Goal: Task Accomplishment & Management: Use online tool/utility

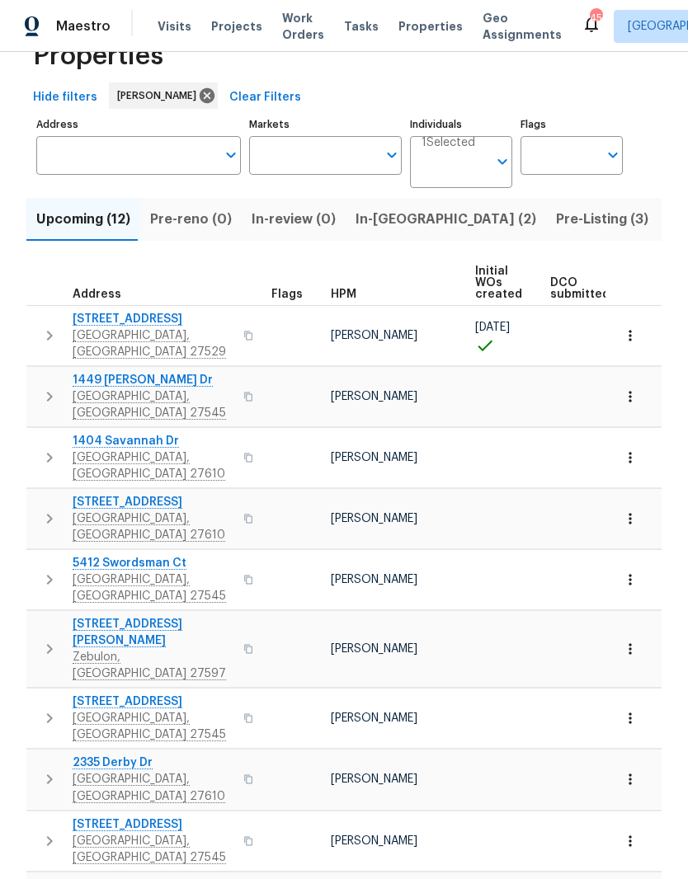
click at [90, 616] on span "[STREET_ADDRESS][PERSON_NAME]" at bounding box center [153, 632] width 161 height 33
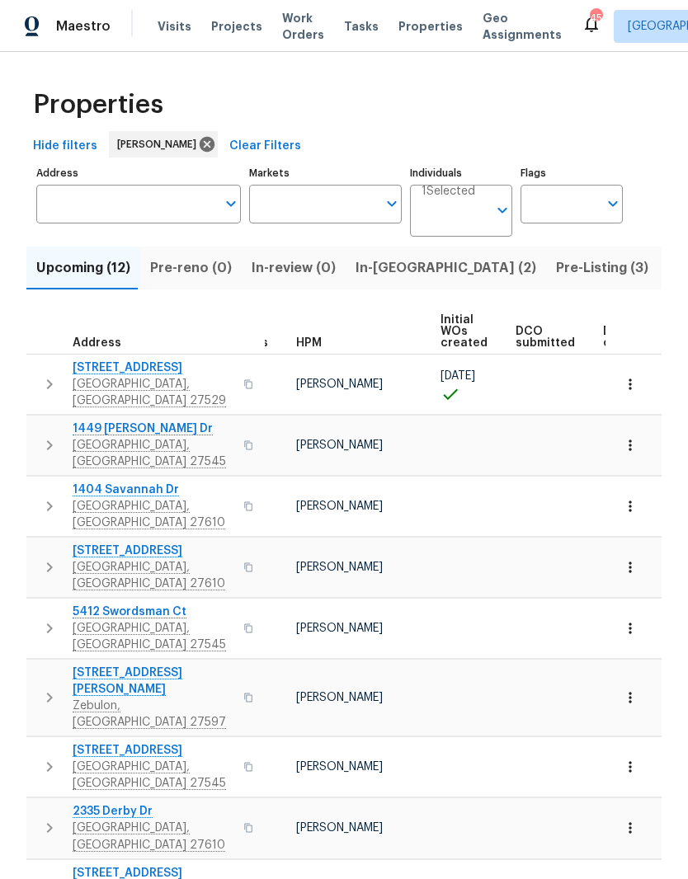
click at [638, 384] on icon "button" at bounding box center [630, 384] width 16 height 16
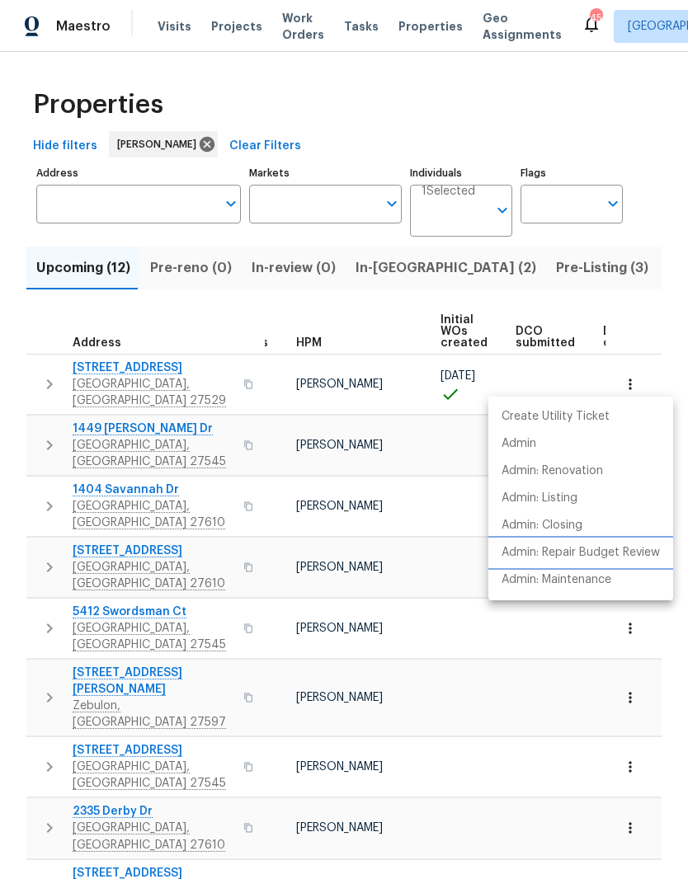
click at [650, 558] on p "Admin: Repair Budget Review" at bounding box center [581, 552] width 158 height 17
click at [593, 677] on div at bounding box center [344, 439] width 688 height 879
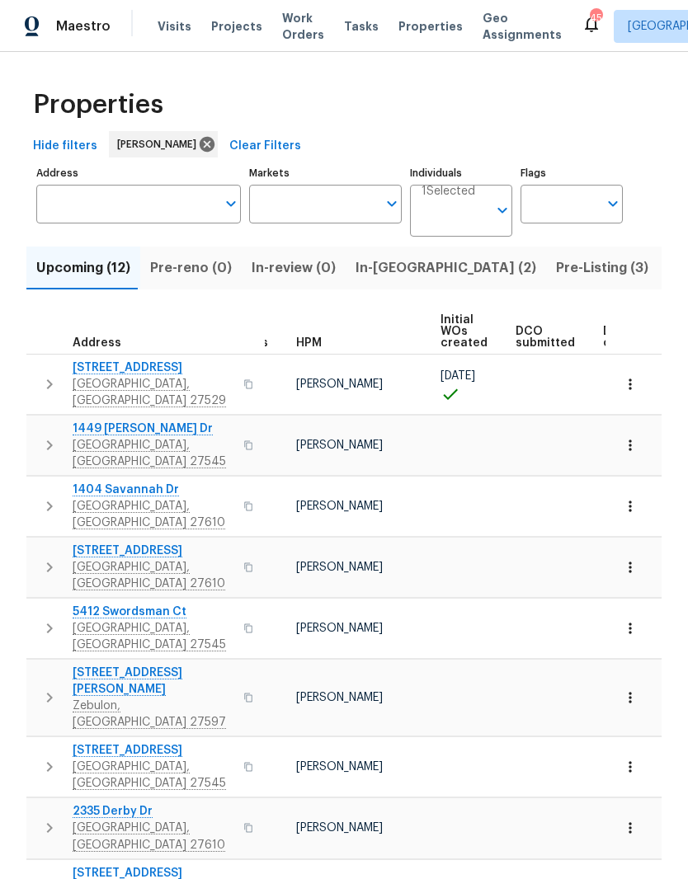
scroll to position [68, 0]
click at [636, 690] on icon "button" at bounding box center [630, 698] width 16 height 16
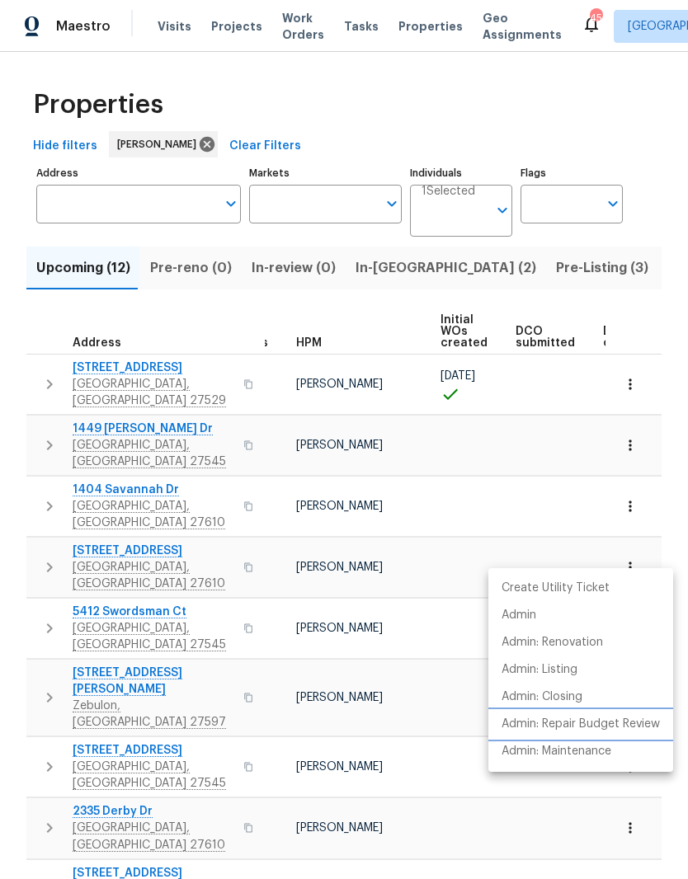
click at [629, 725] on p "Admin: Repair Budget Review" at bounding box center [581, 724] width 158 height 17
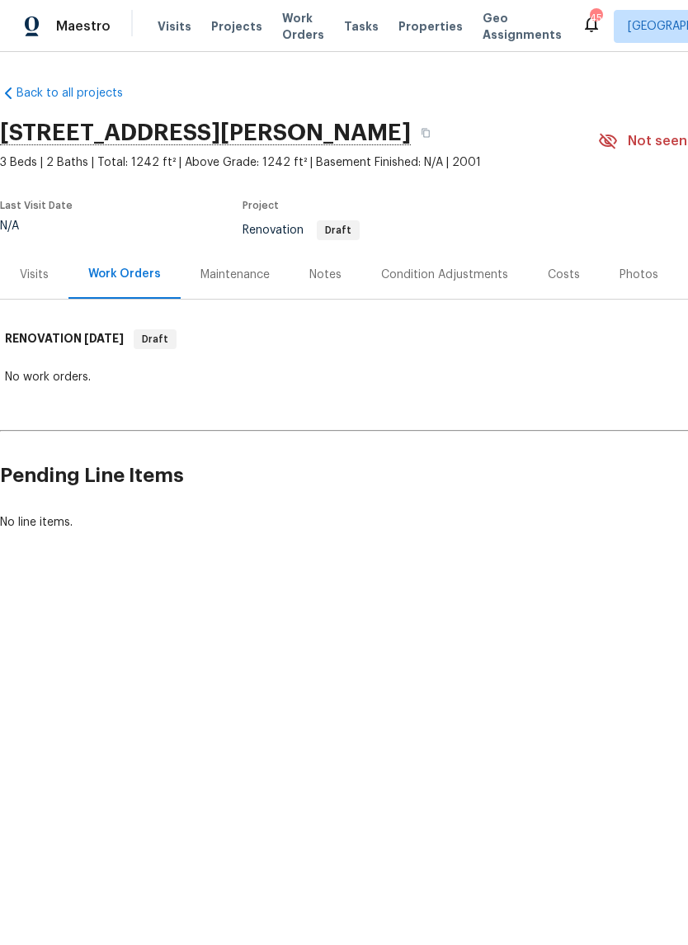
click at [40, 277] on div "Visits" at bounding box center [34, 274] width 29 height 16
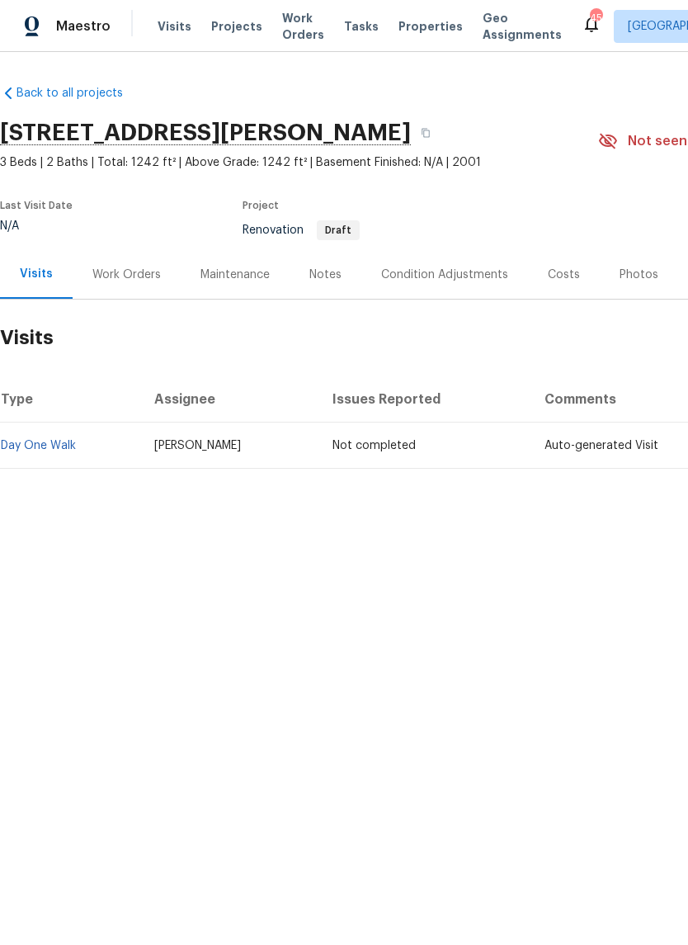
click at [329, 276] on div "Notes" at bounding box center [325, 274] width 32 height 16
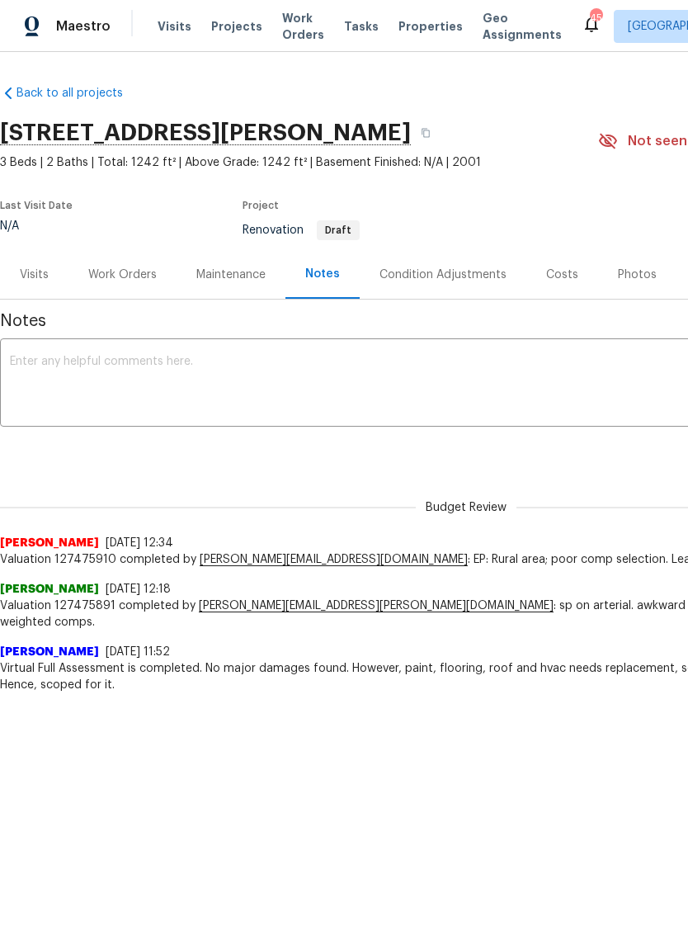
click at [488, 275] on div "Condition Adjustments" at bounding box center [442, 274] width 127 height 16
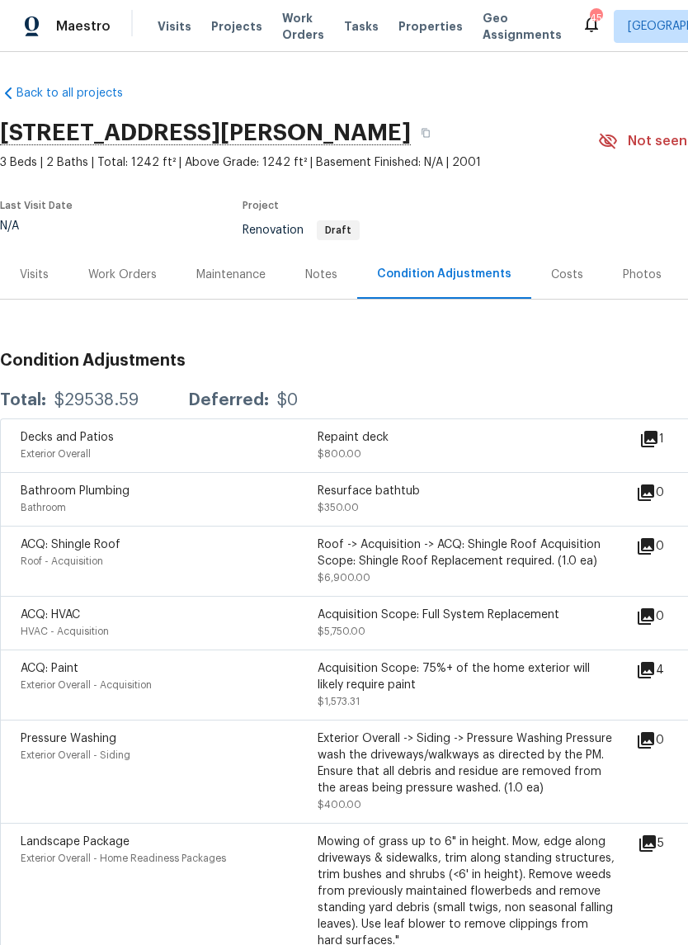
click at [658, 441] on icon at bounding box center [649, 439] width 20 height 20
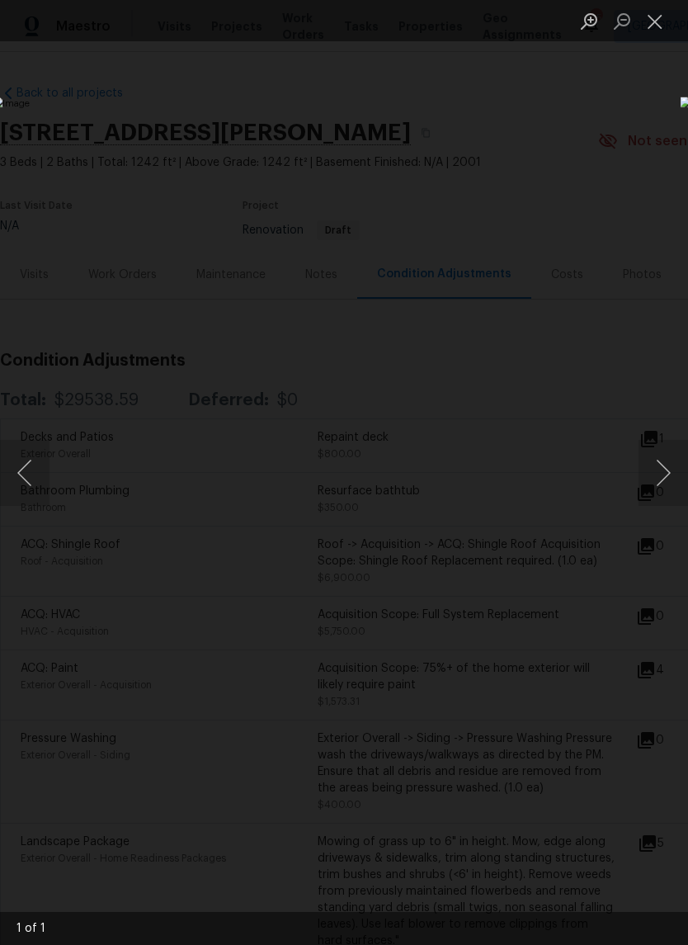
click at [659, 32] on button "Close lightbox" at bounding box center [655, 21] width 33 height 29
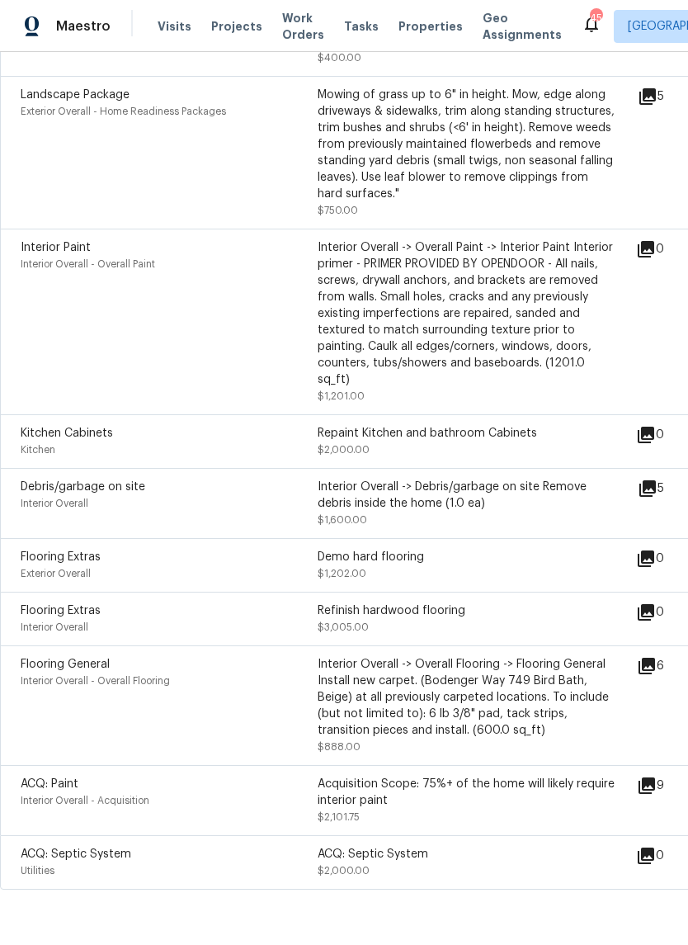
scroll to position [746, 0]
click at [654, 255] on icon at bounding box center [646, 250] width 16 height 16
click at [658, 487] on icon at bounding box center [648, 489] width 20 height 20
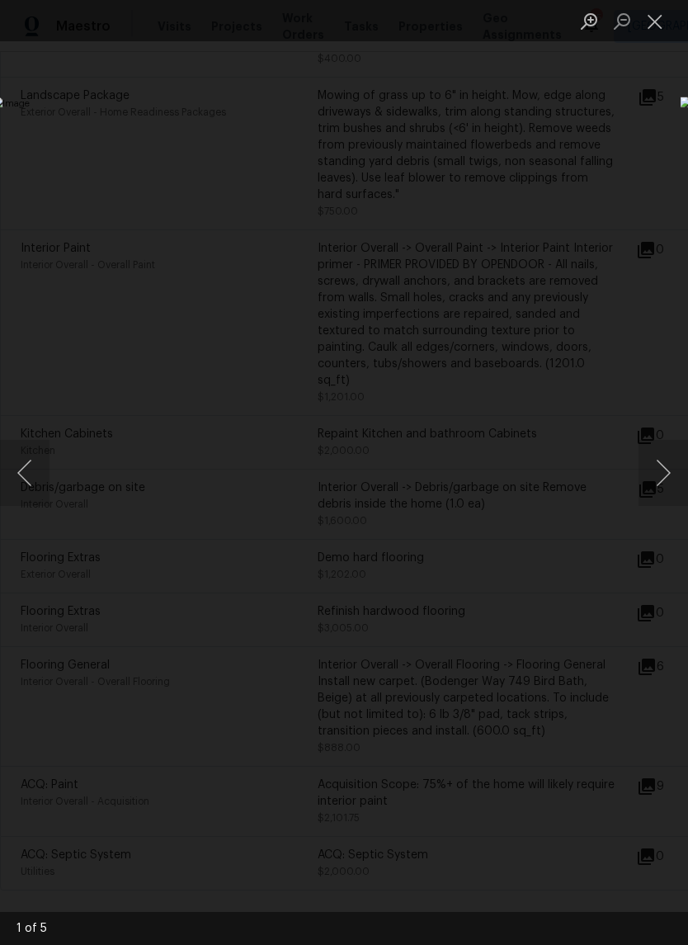
click at [661, 486] on button "Next image" at bounding box center [663, 473] width 49 height 66
click at [660, 487] on button "Next image" at bounding box center [663, 473] width 49 height 66
click at [662, 468] on button "Next image" at bounding box center [663, 473] width 49 height 66
click at [662, 483] on button "Next image" at bounding box center [663, 473] width 49 height 66
click at [651, 489] on button "Next image" at bounding box center [663, 473] width 49 height 66
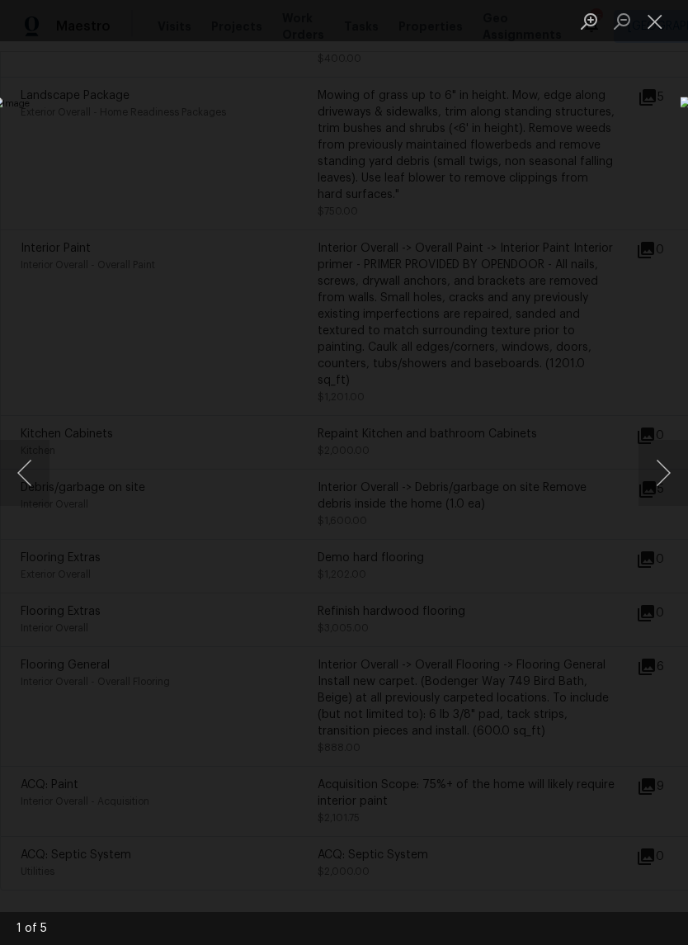
click at [656, 489] on button "Next image" at bounding box center [663, 473] width 49 height 66
click at [662, 22] on button "Close lightbox" at bounding box center [655, 21] width 33 height 29
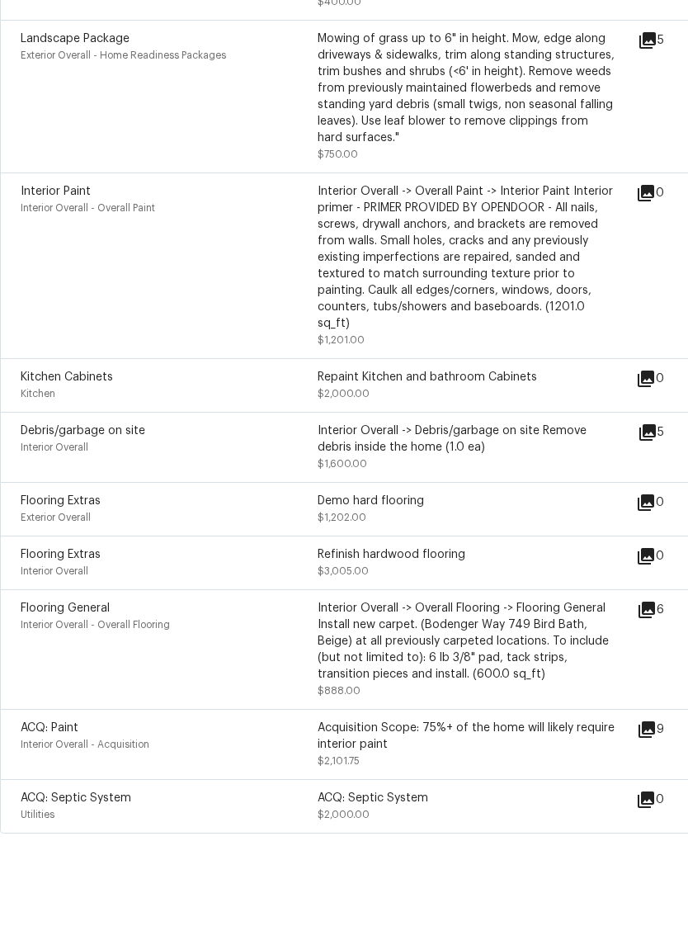
scroll to position [40, 0]
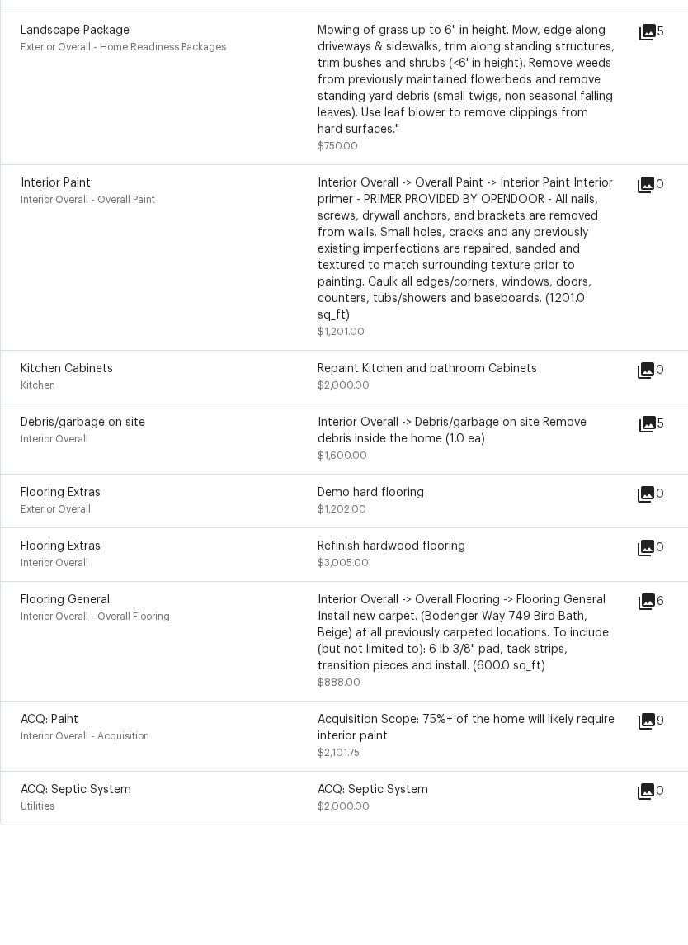
click at [657, 657] on icon at bounding box center [647, 667] width 20 height 20
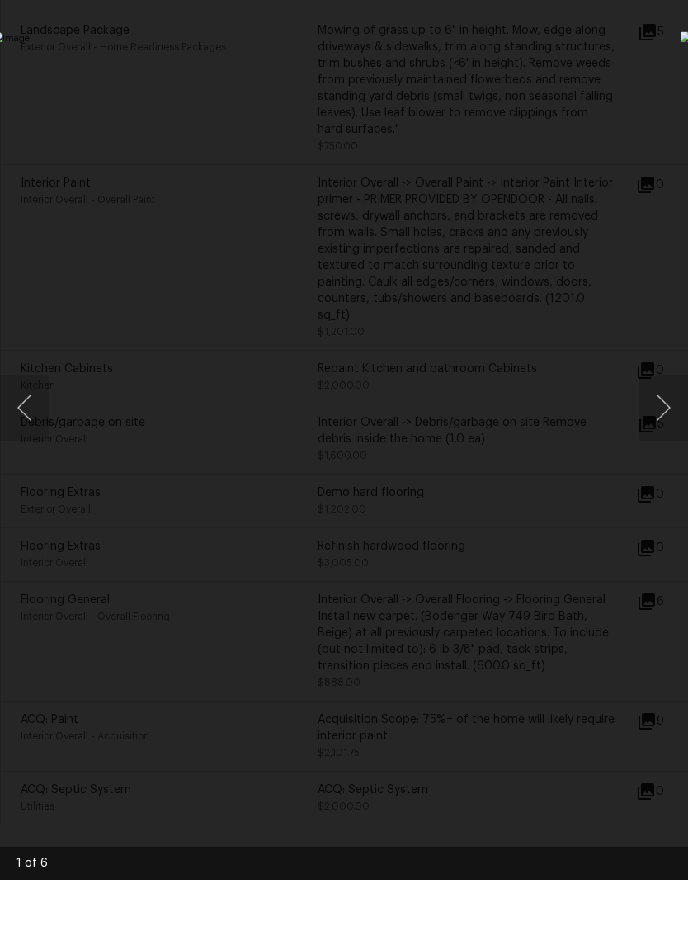
click at [647, 82] on div "Lightbox" at bounding box center [344, 472] width 688 height 945
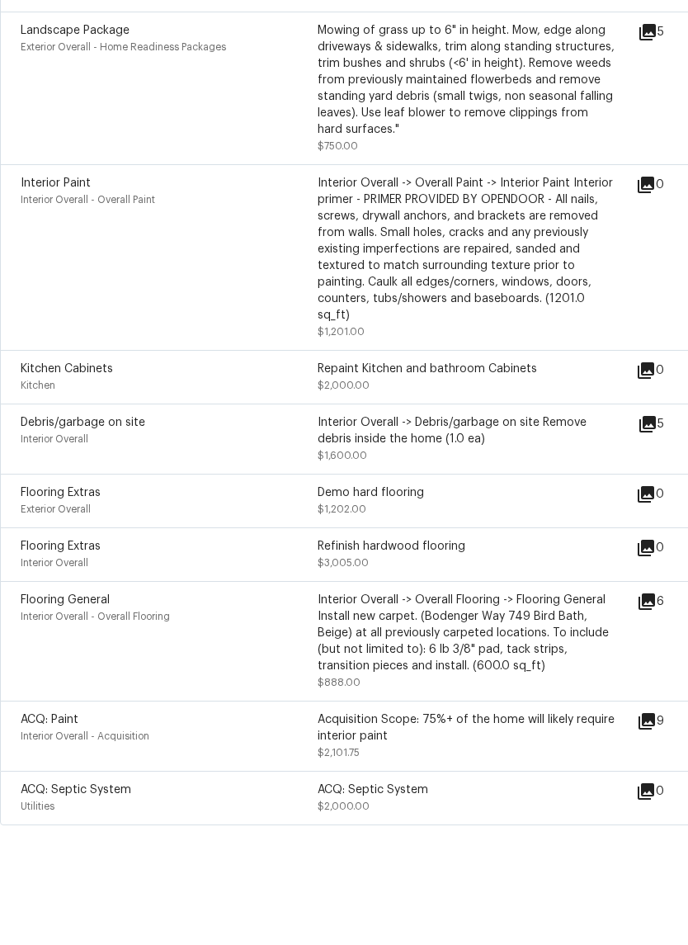
click at [655, 778] on icon at bounding box center [647, 786] width 16 height 16
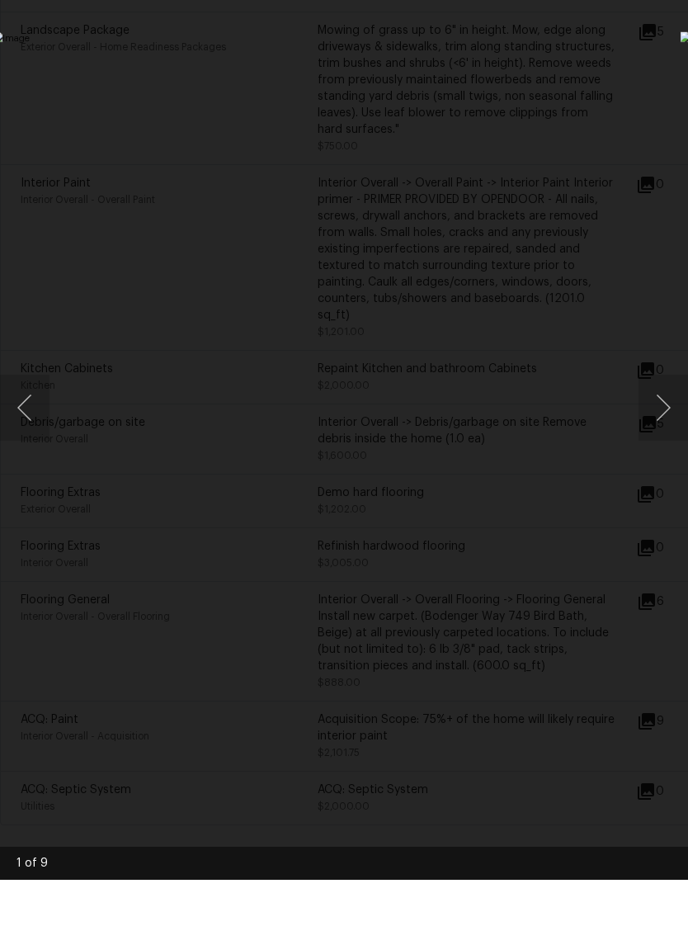
click at [644, 440] on button "Next image" at bounding box center [663, 473] width 49 height 66
click at [667, 440] on button "Next image" at bounding box center [663, 473] width 49 height 66
click at [668, 440] on button "Next image" at bounding box center [663, 473] width 49 height 66
click at [667, 440] on button "Next image" at bounding box center [663, 473] width 49 height 66
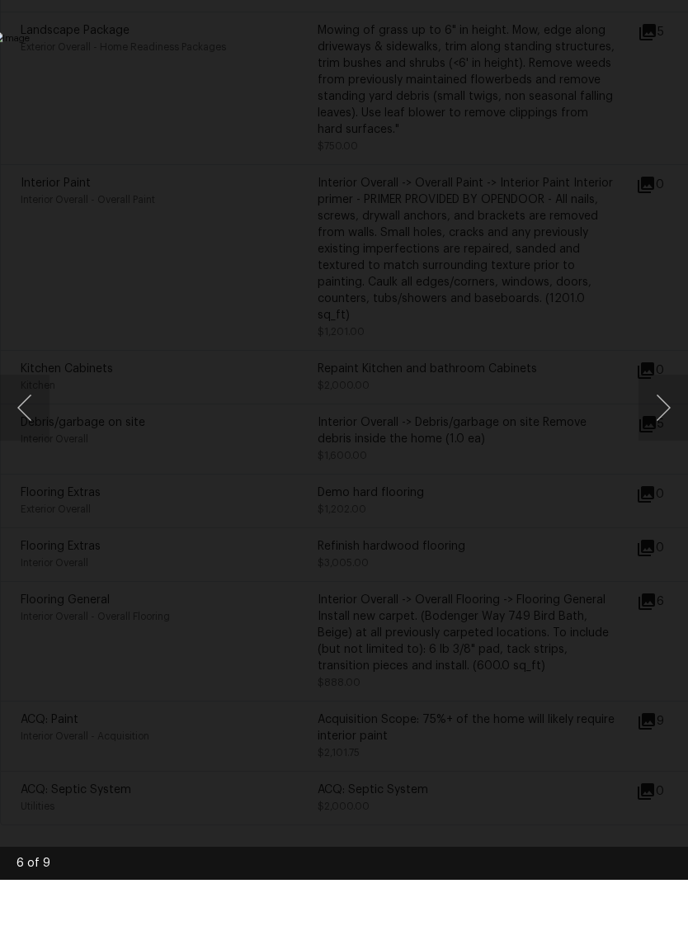
click at [670, 440] on button "Next image" at bounding box center [663, 473] width 49 height 66
click at [668, 440] on button "Next image" at bounding box center [663, 473] width 49 height 66
click at [670, 440] on button "Next image" at bounding box center [663, 473] width 49 height 66
click at [669, 440] on button "Next image" at bounding box center [663, 473] width 49 height 66
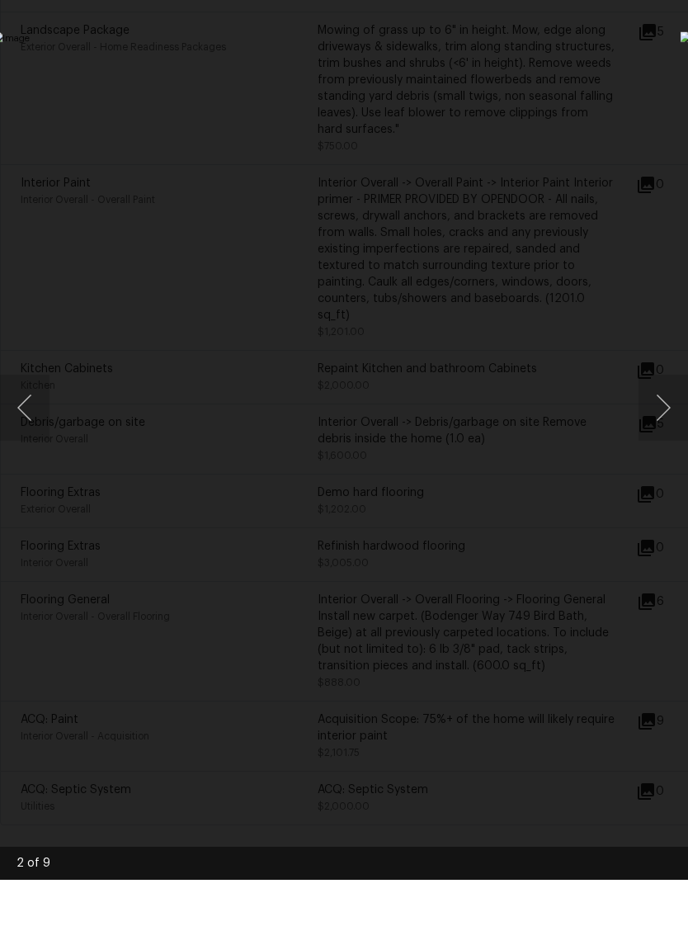
click at [659, 139] on div "Lightbox" at bounding box center [344, 472] width 688 height 945
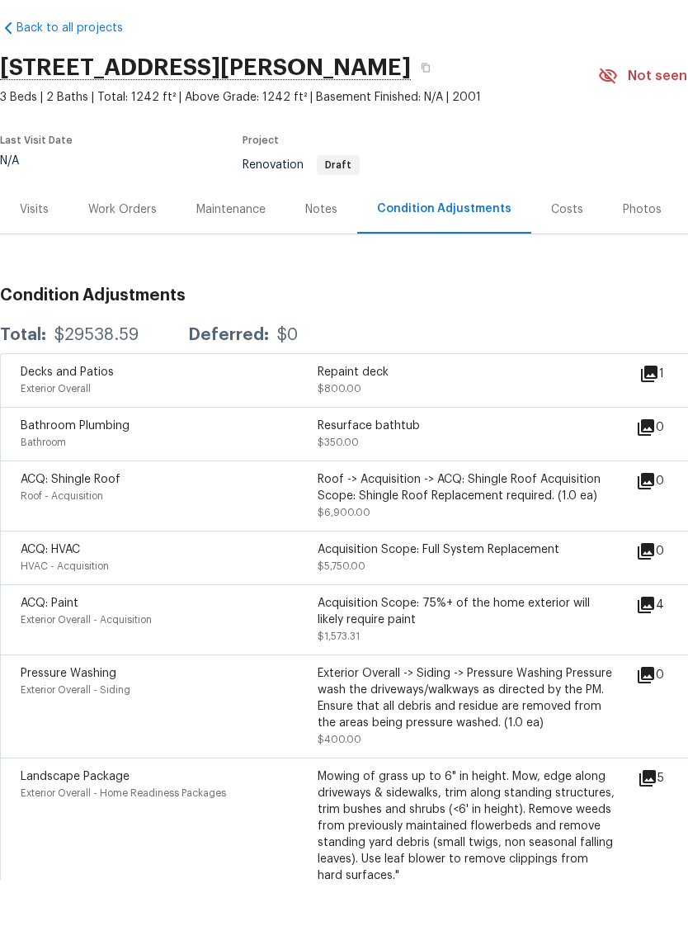
scroll to position [0, 0]
click at [571, 266] on div "Costs" at bounding box center [567, 274] width 32 height 16
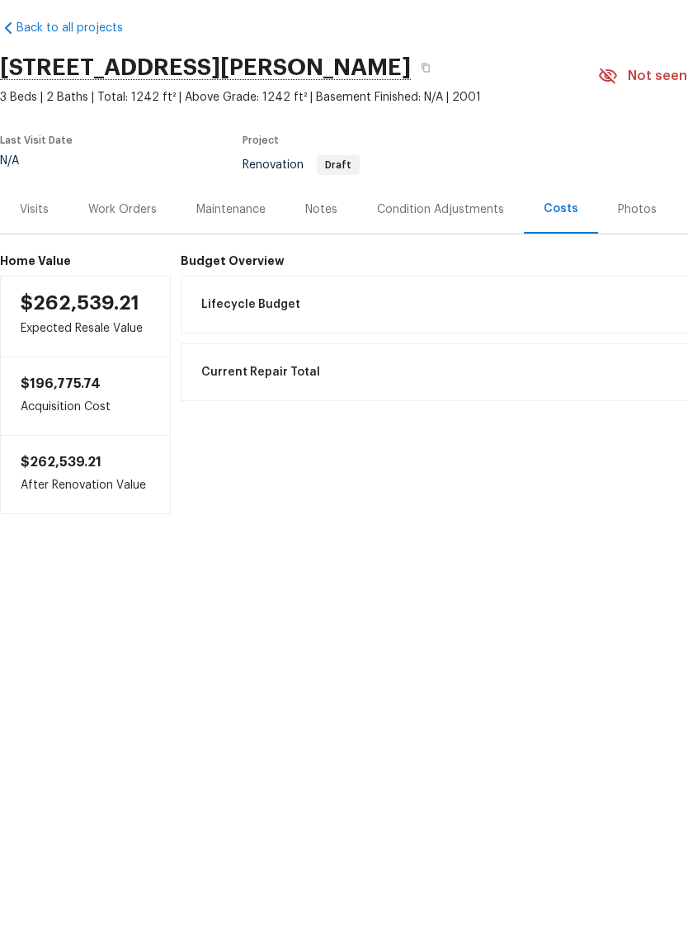
click at [51, 250] on div "Visits" at bounding box center [34, 274] width 68 height 49
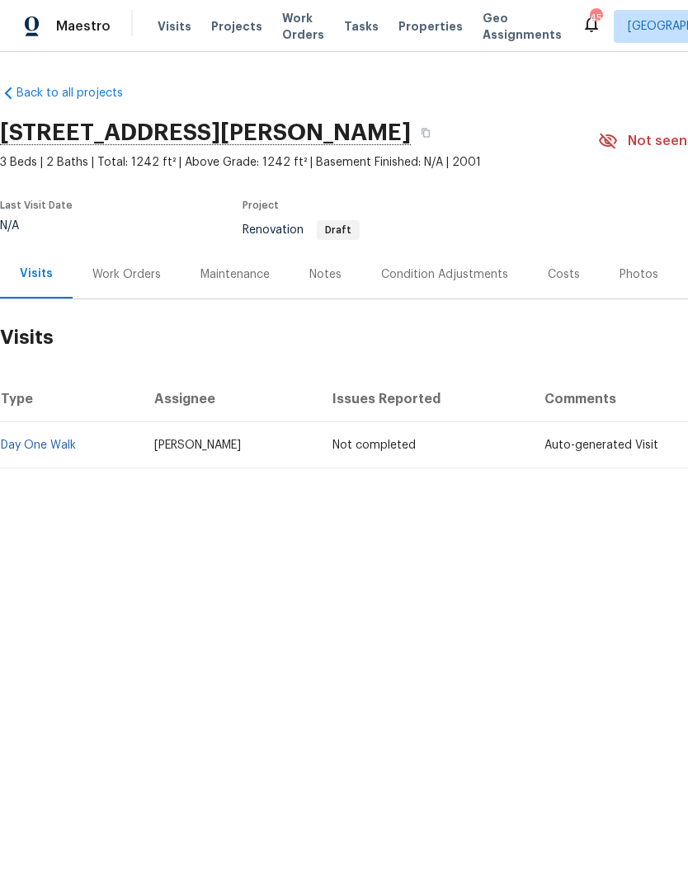
click at [622, 581] on html "Maestro Visits Projects Work Orders Tasks Properties Geo Assignments 45 Raleigh…" at bounding box center [344, 290] width 688 height 581
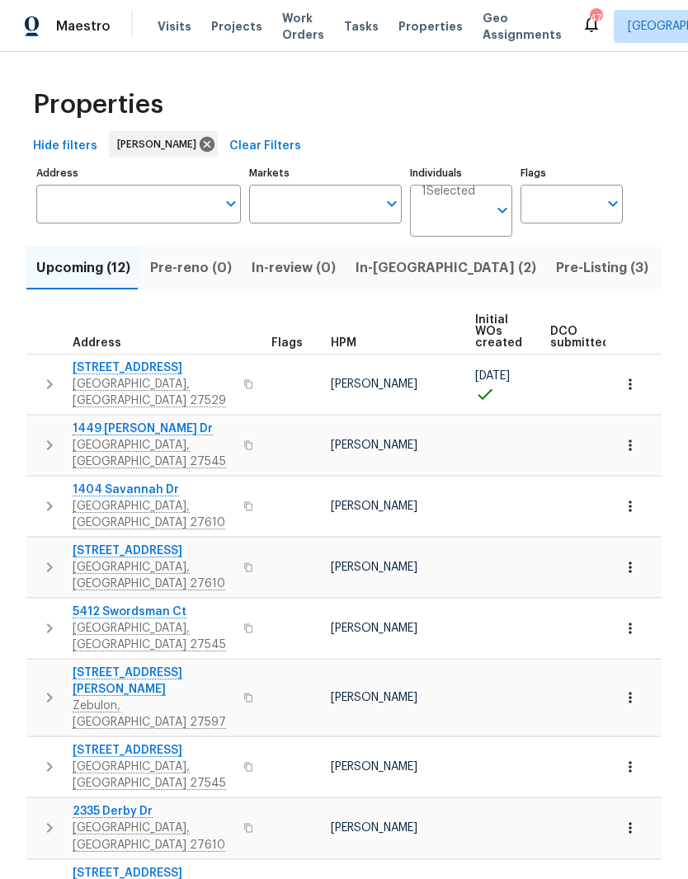
click at [636, 820] on icon "button" at bounding box center [630, 828] width 16 height 16
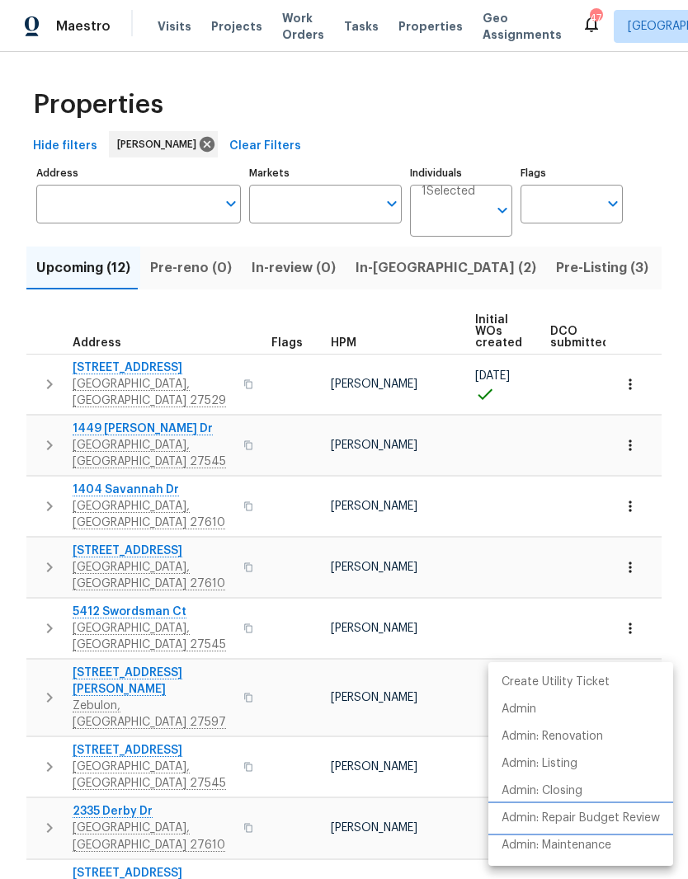
click at [596, 819] on p "Admin: Repair Budget Review" at bounding box center [581, 818] width 158 height 17
click at [587, 818] on p "Admin: Repair Budget Review" at bounding box center [581, 818] width 158 height 17
